Goal: Information Seeking & Learning: Understand process/instructions

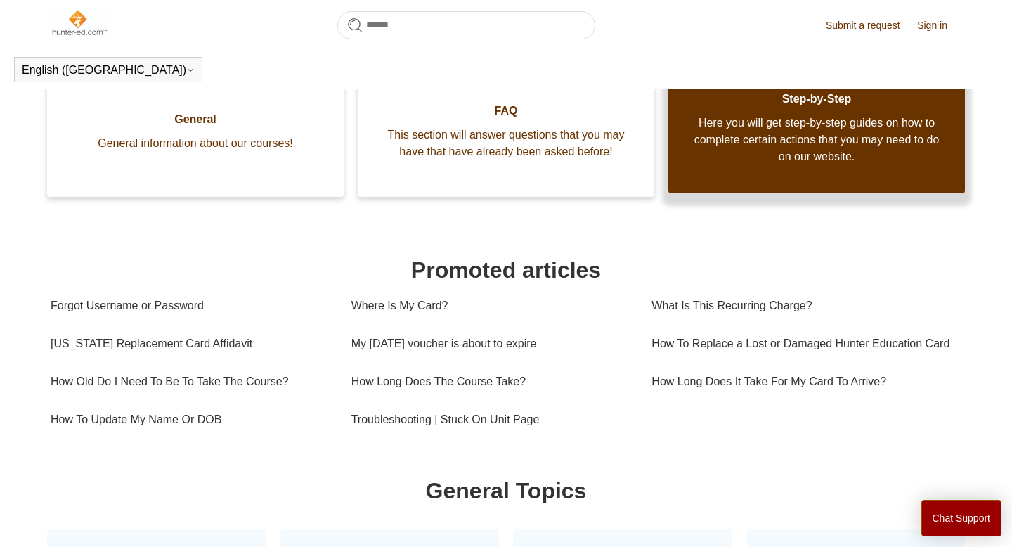
click at [895, 193] on link "Step-by-Step Here you will get step-by-step guides on how to complete certain a…" at bounding box center [816, 125] width 297 height 138
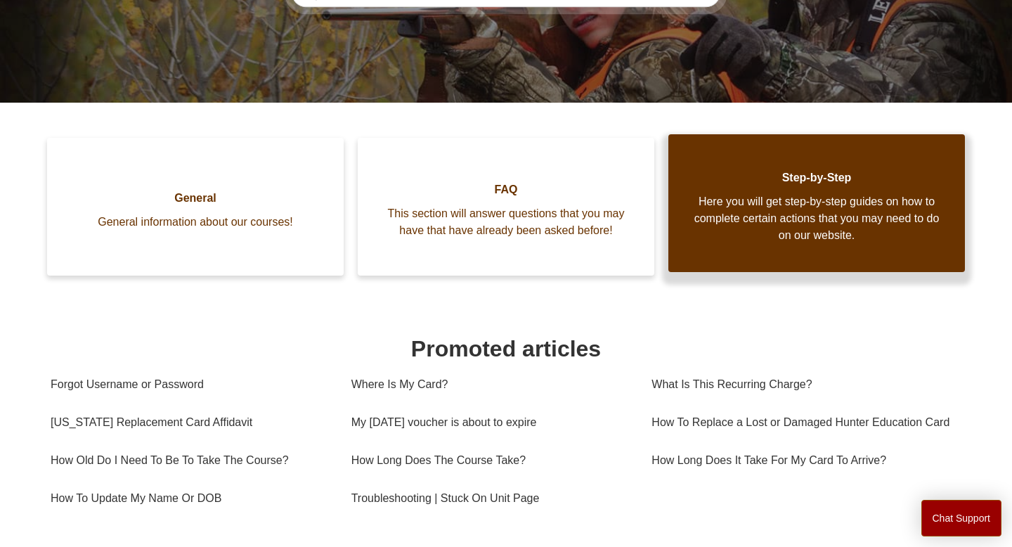
scroll to position [307, 0]
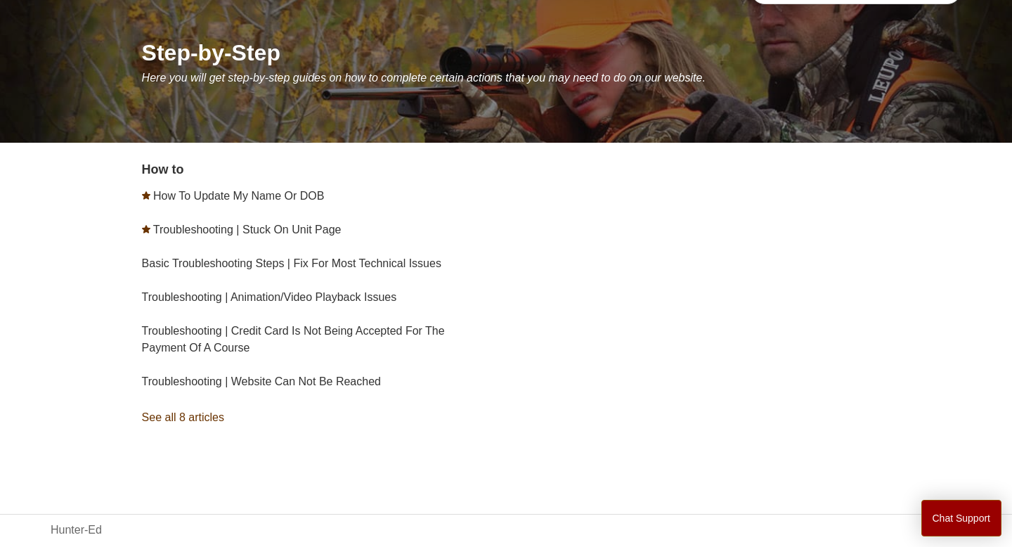
scroll to position [152, 0]
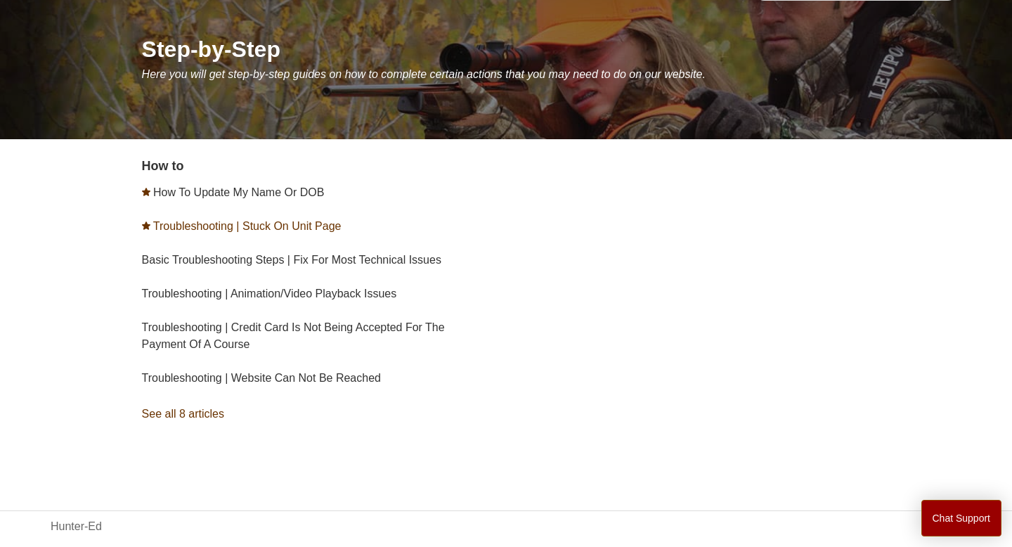
click at [292, 221] on link "Troubleshooting | Stuck On Unit Page" at bounding box center [247, 226] width 188 height 12
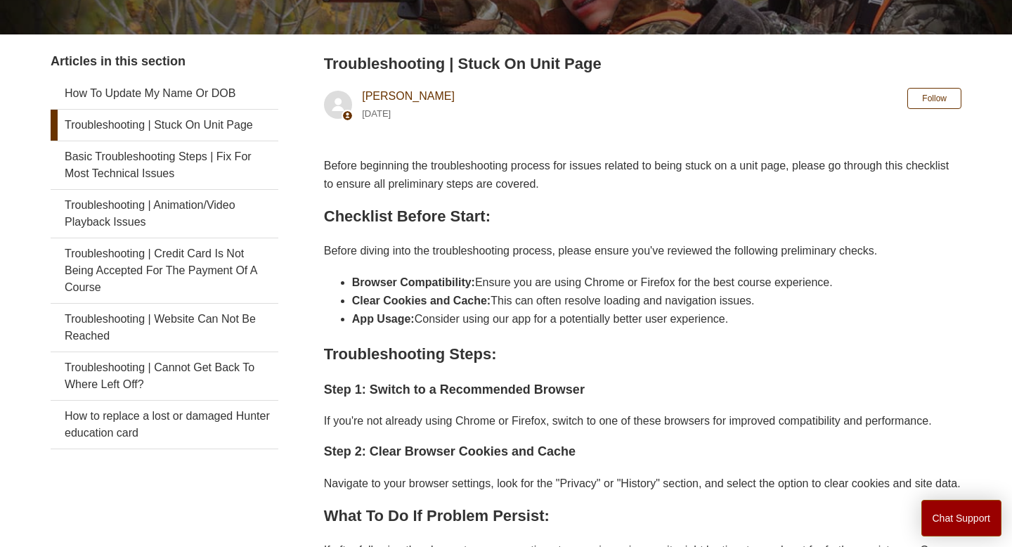
scroll to position [241, 0]
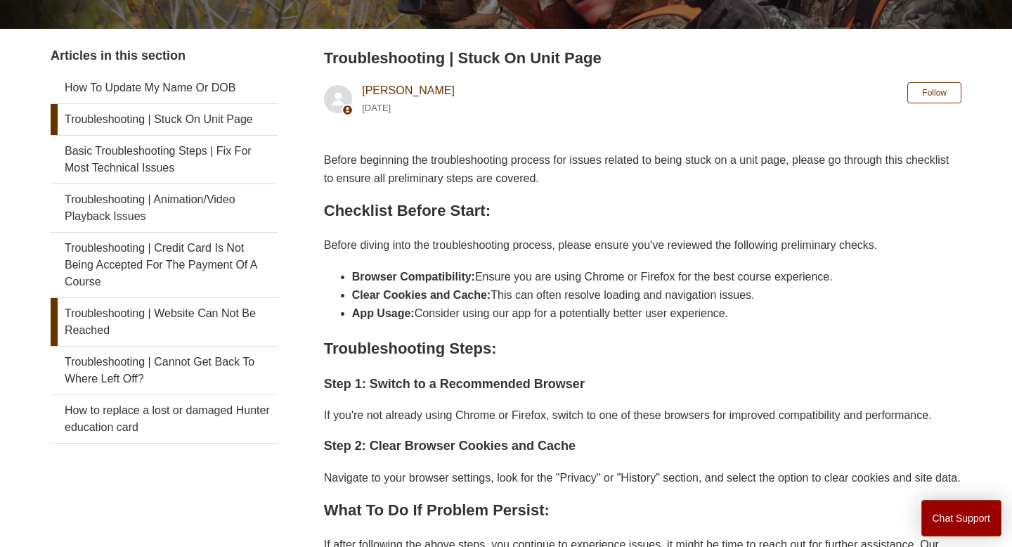
click at [181, 310] on link "Troubleshooting | Website Can Not Be Reached" at bounding box center [165, 322] width 228 height 48
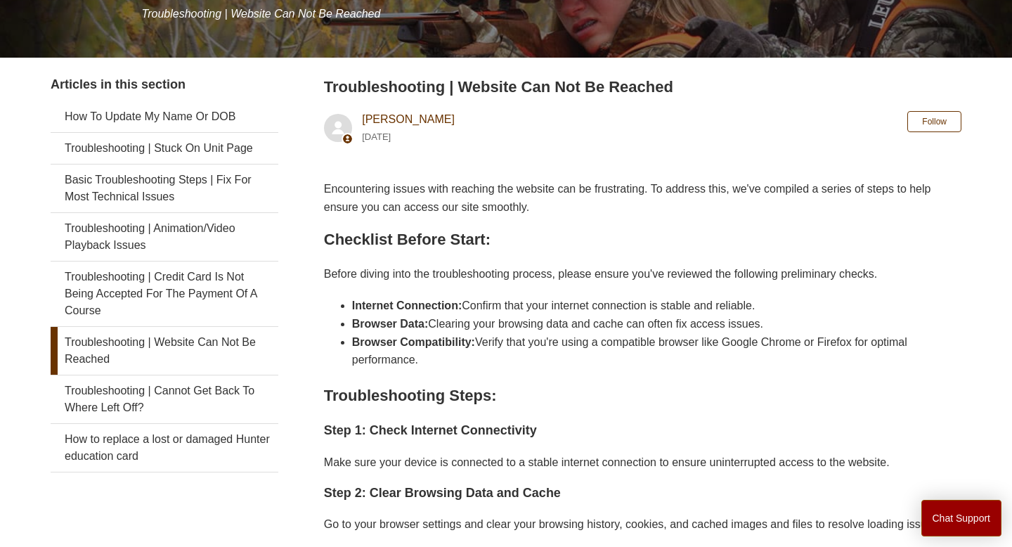
scroll to position [216, 0]
